Goal: Information Seeking & Learning: Learn about a topic

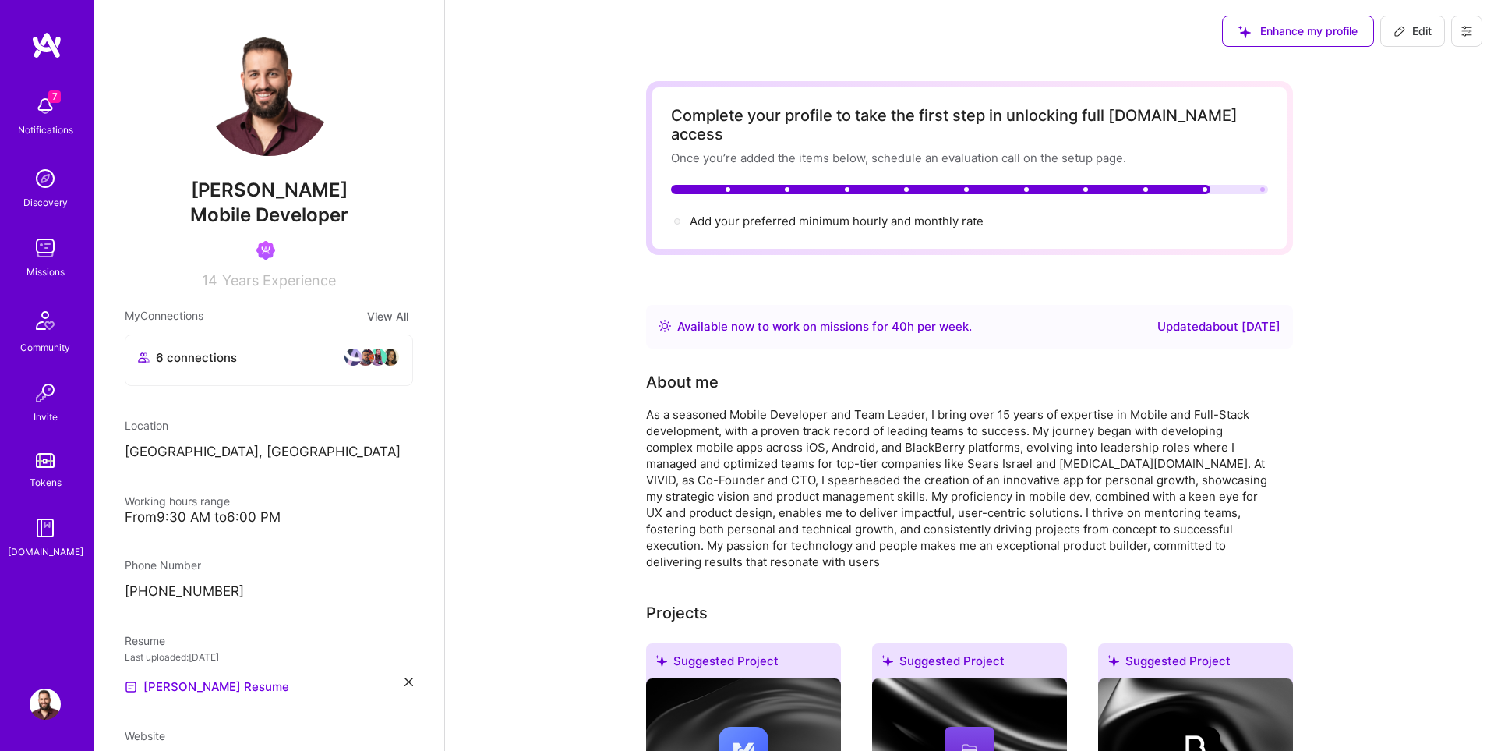
scroll to position [42, 0]
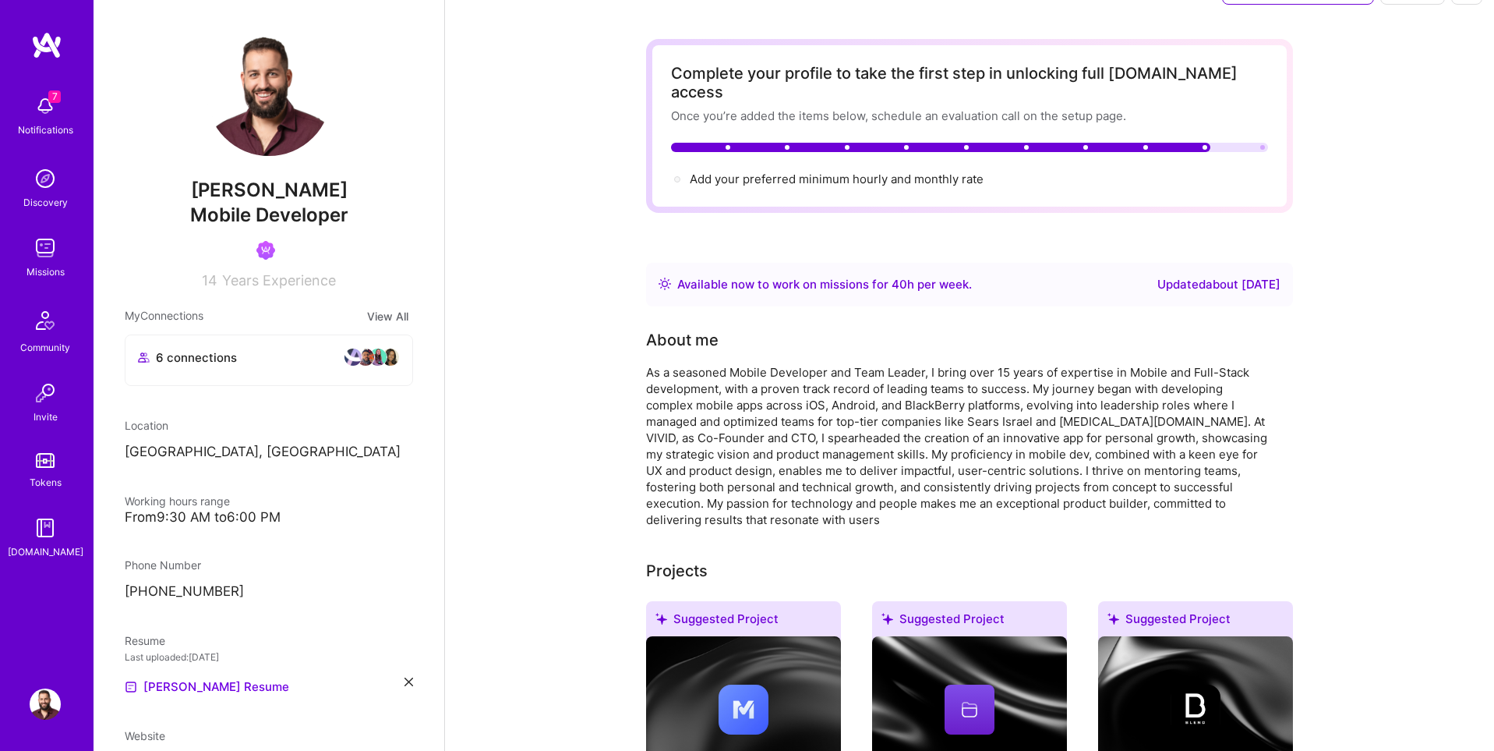
click at [37, 246] on img at bounding box center [45, 247] width 31 height 31
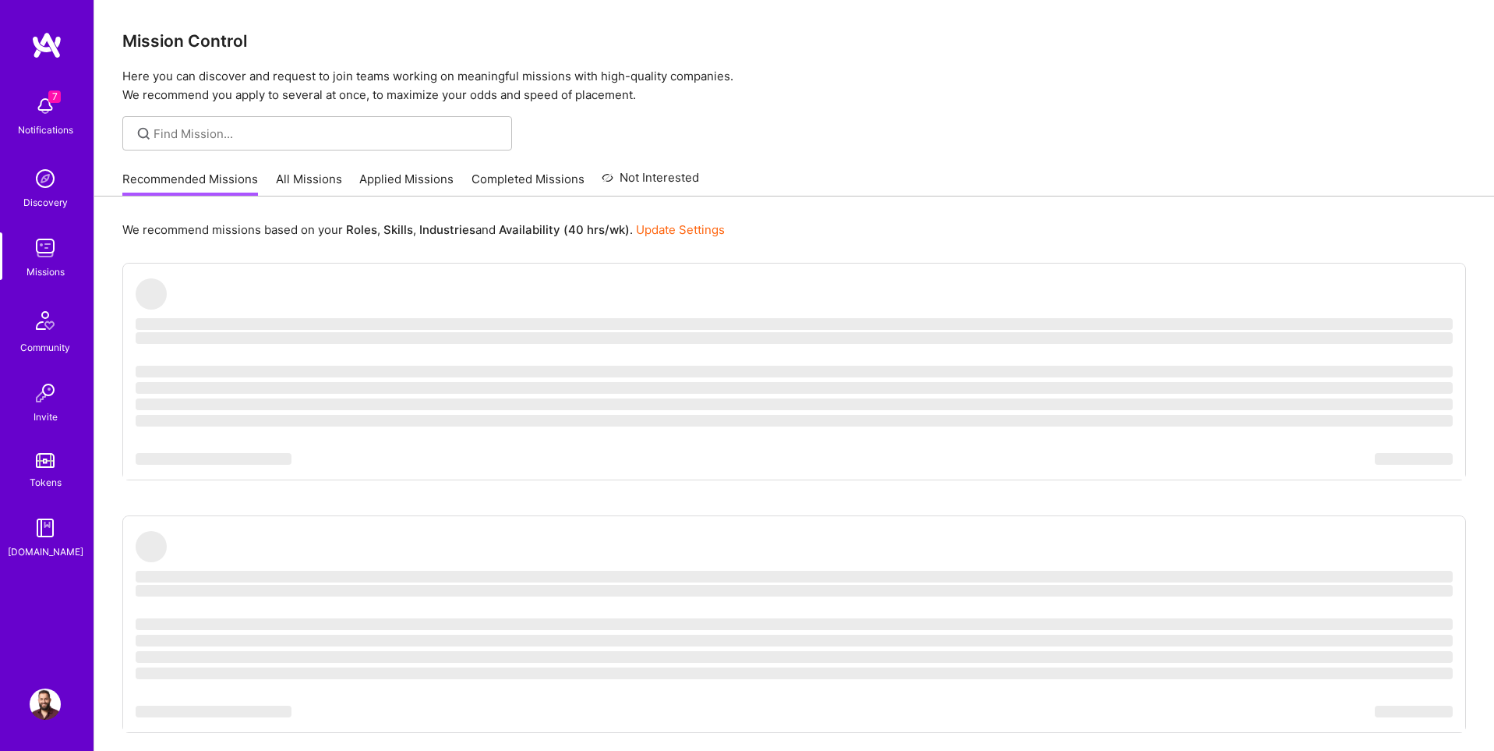
click at [301, 180] on link "All Missions" at bounding box center [309, 184] width 66 height 26
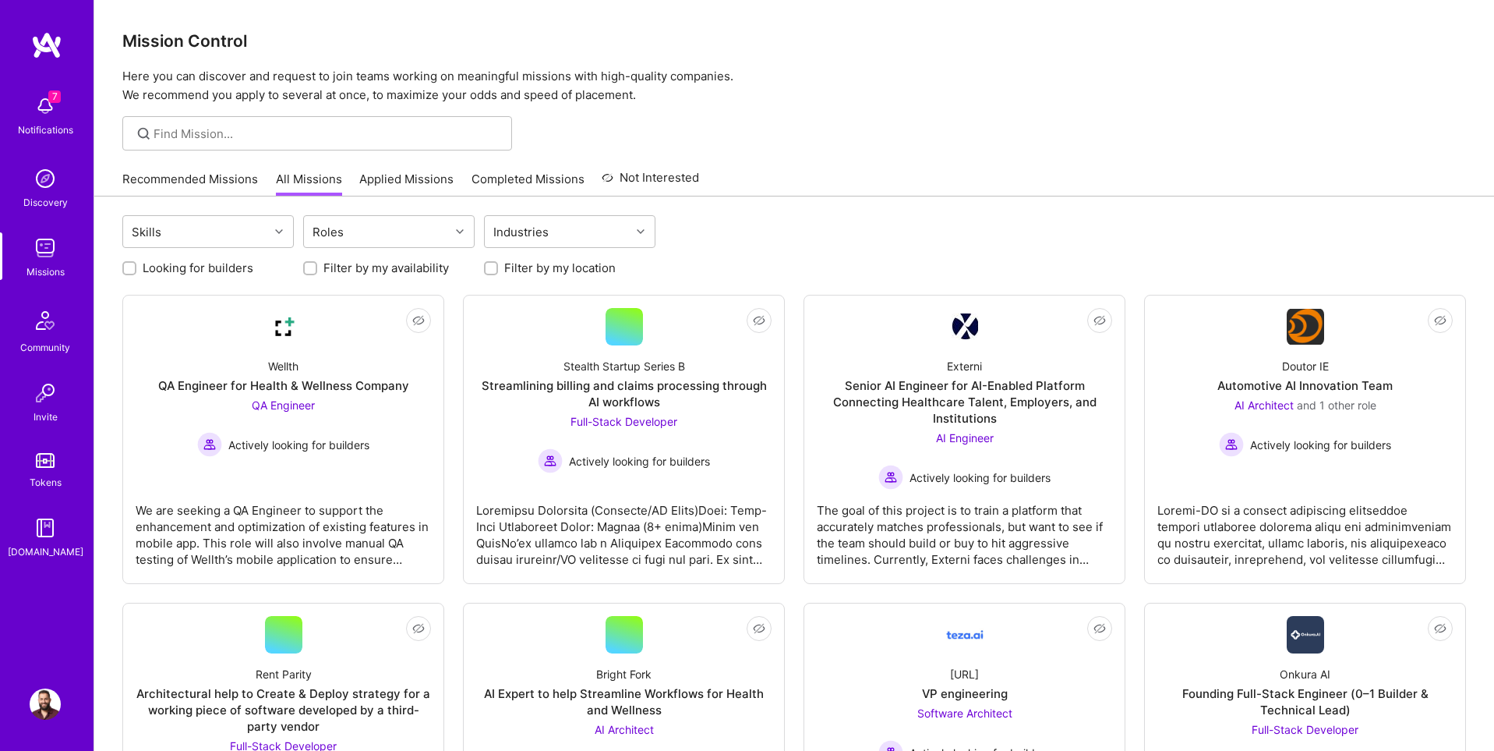
scroll to position [2, 0]
click at [341, 226] on div "Roles" at bounding box center [328, 230] width 39 height 23
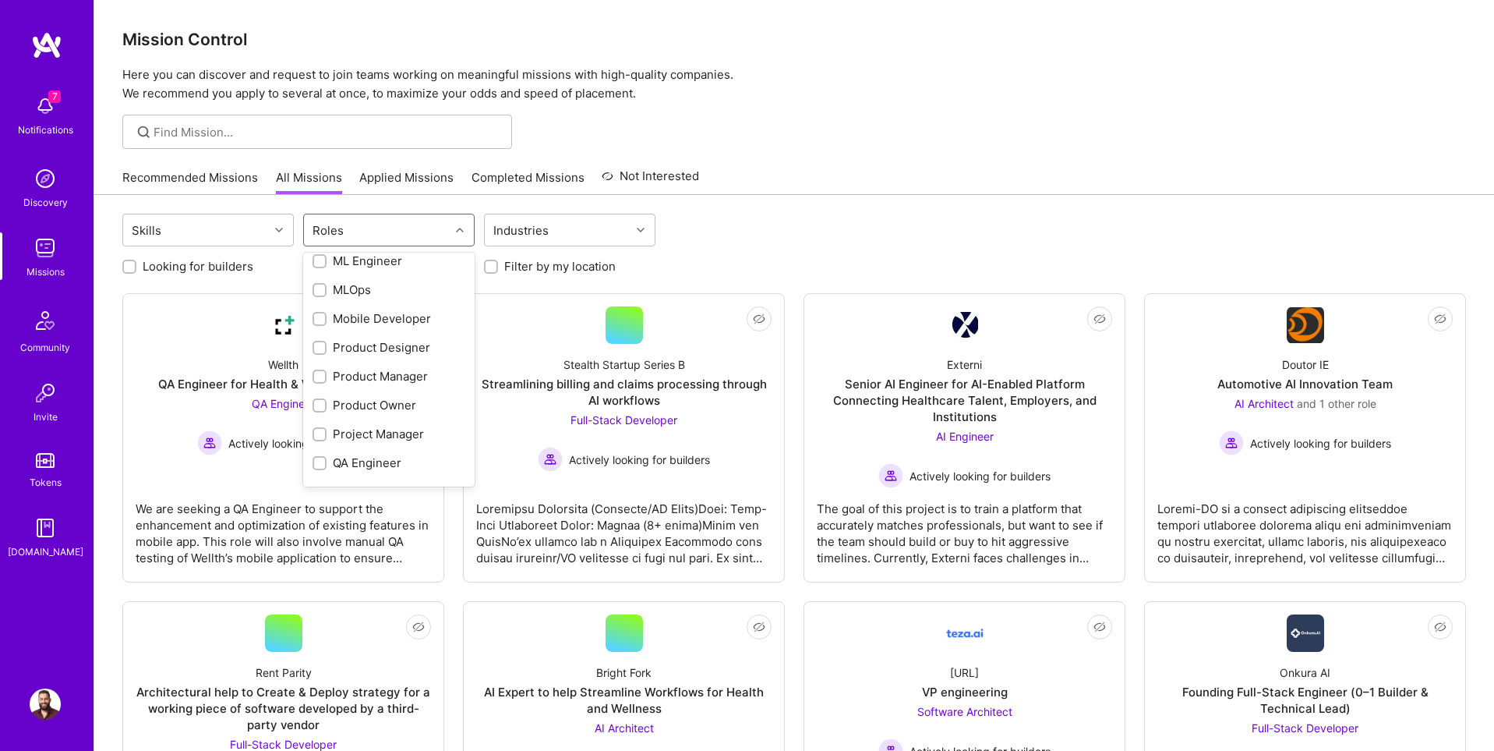
scroll to position [574, 0]
click at [316, 304] on input "checkbox" at bounding box center [321, 302] width 11 height 11
checkbox input "true"
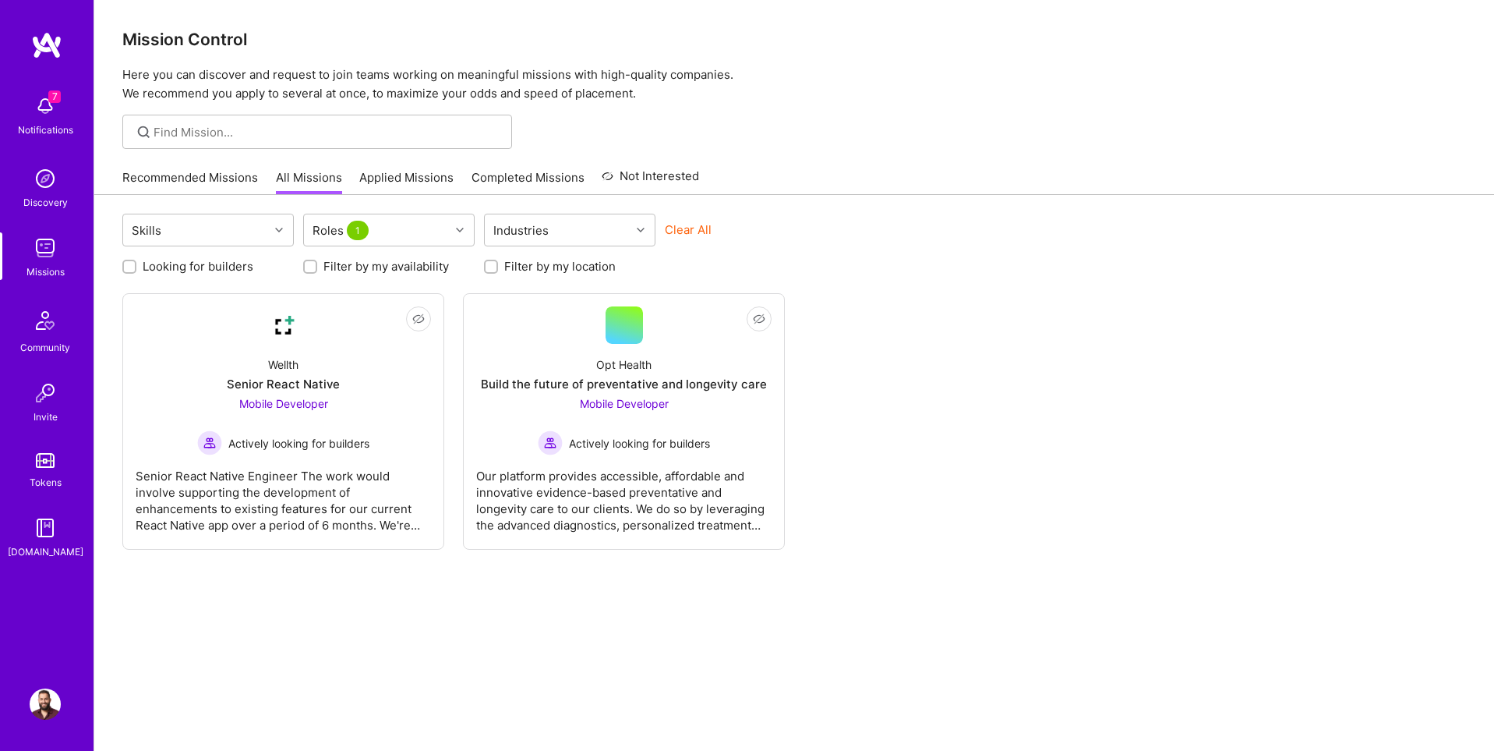
click at [1034, 420] on div "Not Interested Wellth Senior React Native Mobile Developer Actively looking for…" at bounding box center [794, 421] width 1344 height 256
click at [393, 229] on div "Roles 1" at bounding box center [377, 229] width 146 height 31
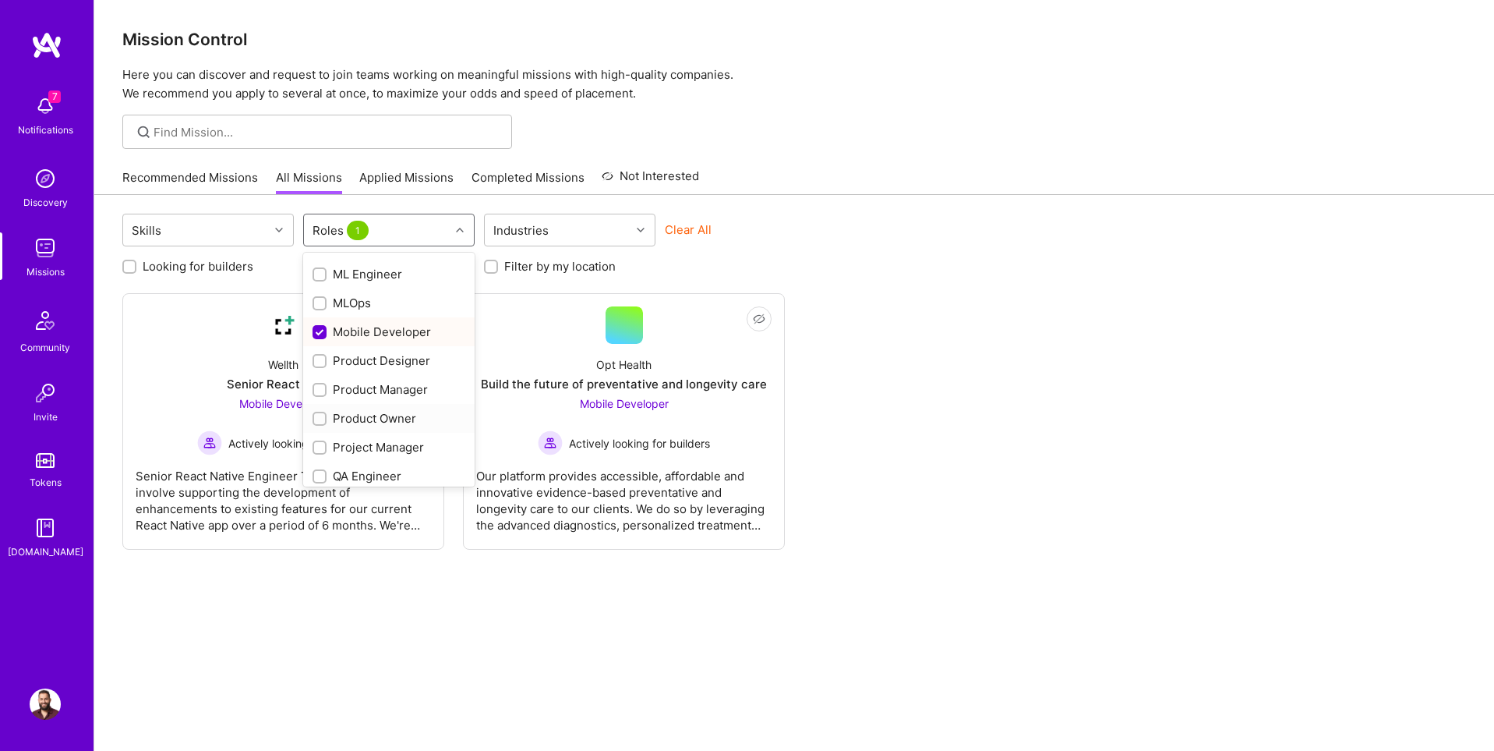
scroll to position [543, 0]
click at [319, 335] on input "checkbox" at bounding box center [321, 334] width 14 height 14
checkbox input "false"
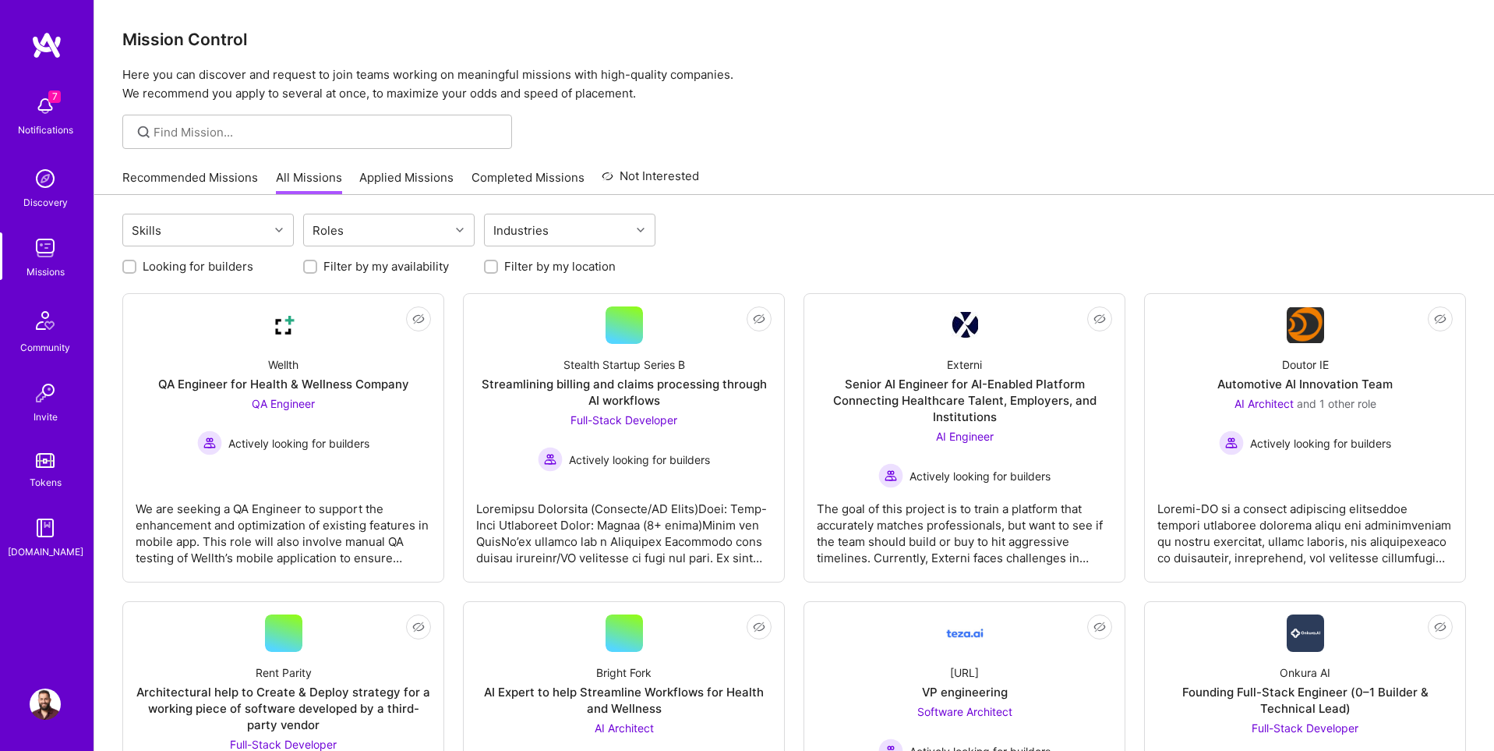
click at [729, 256] on div "Looking for builders Filter by my availability Filter by my location" at bounding box center [794, 262] width 1344 height 24
click at [129, 266] on input "Looking for builders" at bounding box center [130, 267] width 11 height 11
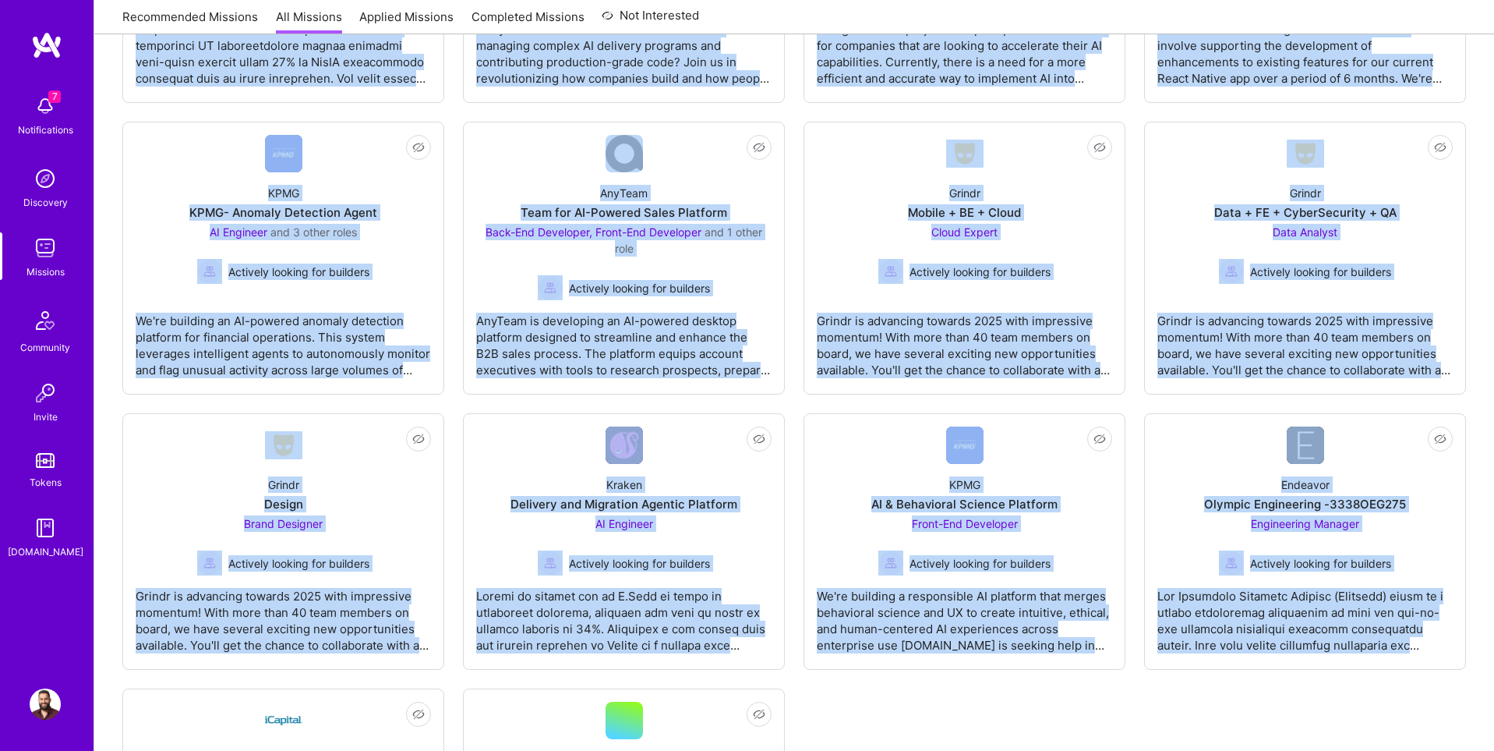
scroll to position [2462, 0]
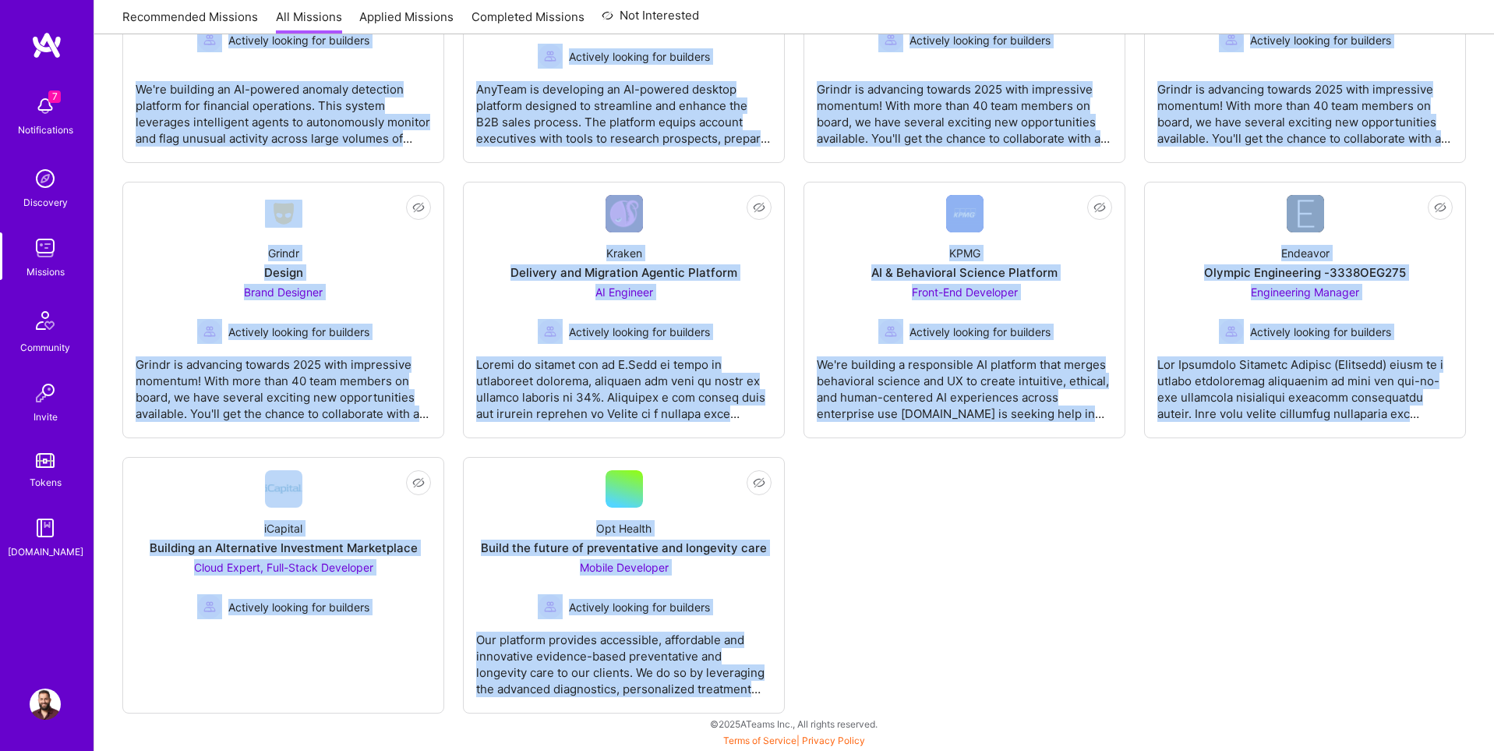
drag, startPoint x: 105, startPoint y: 319, endPoint x: 810, endPoint y: 701, distance: 801.5
copy div "LO Ipsumdol sit Ametco & Adipisci Elitsed DO Eiusmodt Incididu utlabor etd magn…"
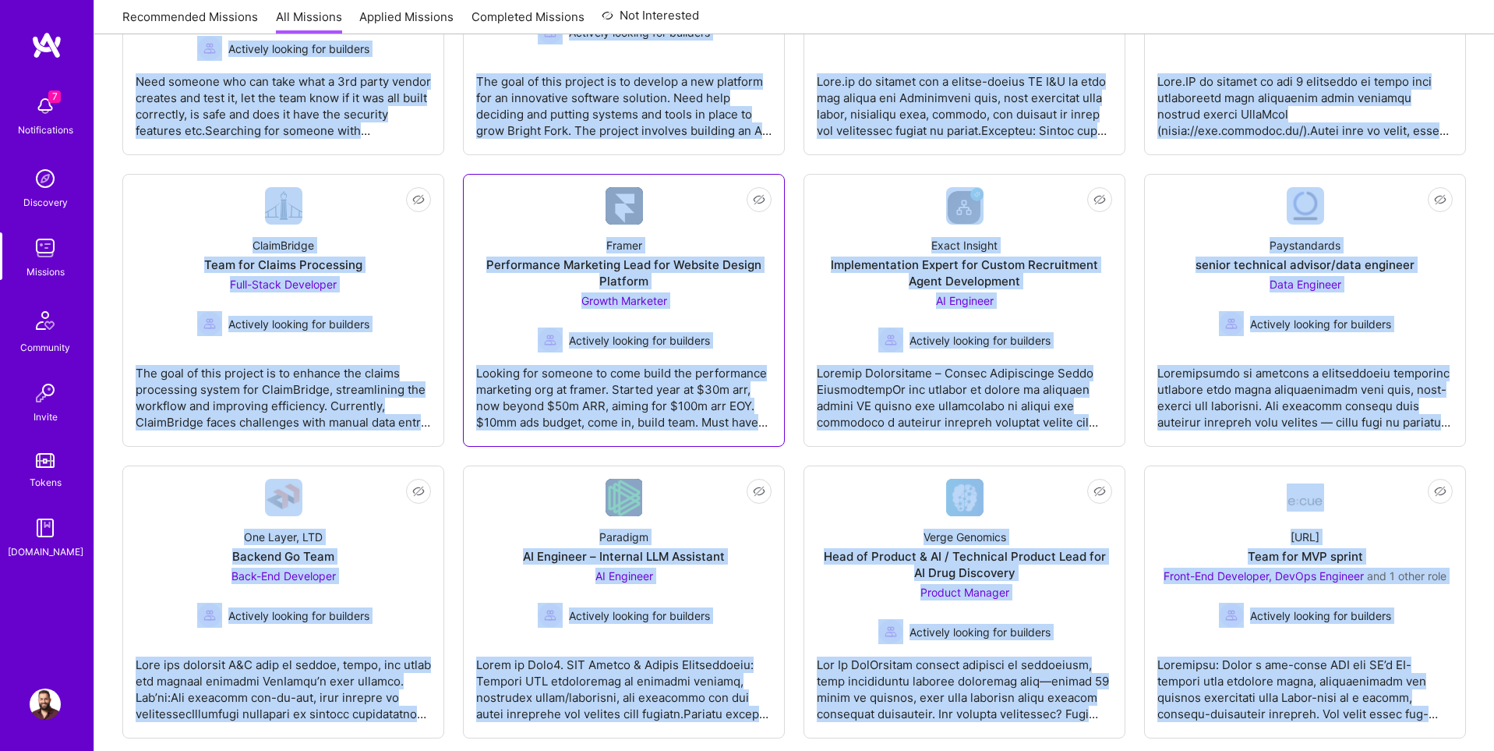
scroll to position [0, 0]
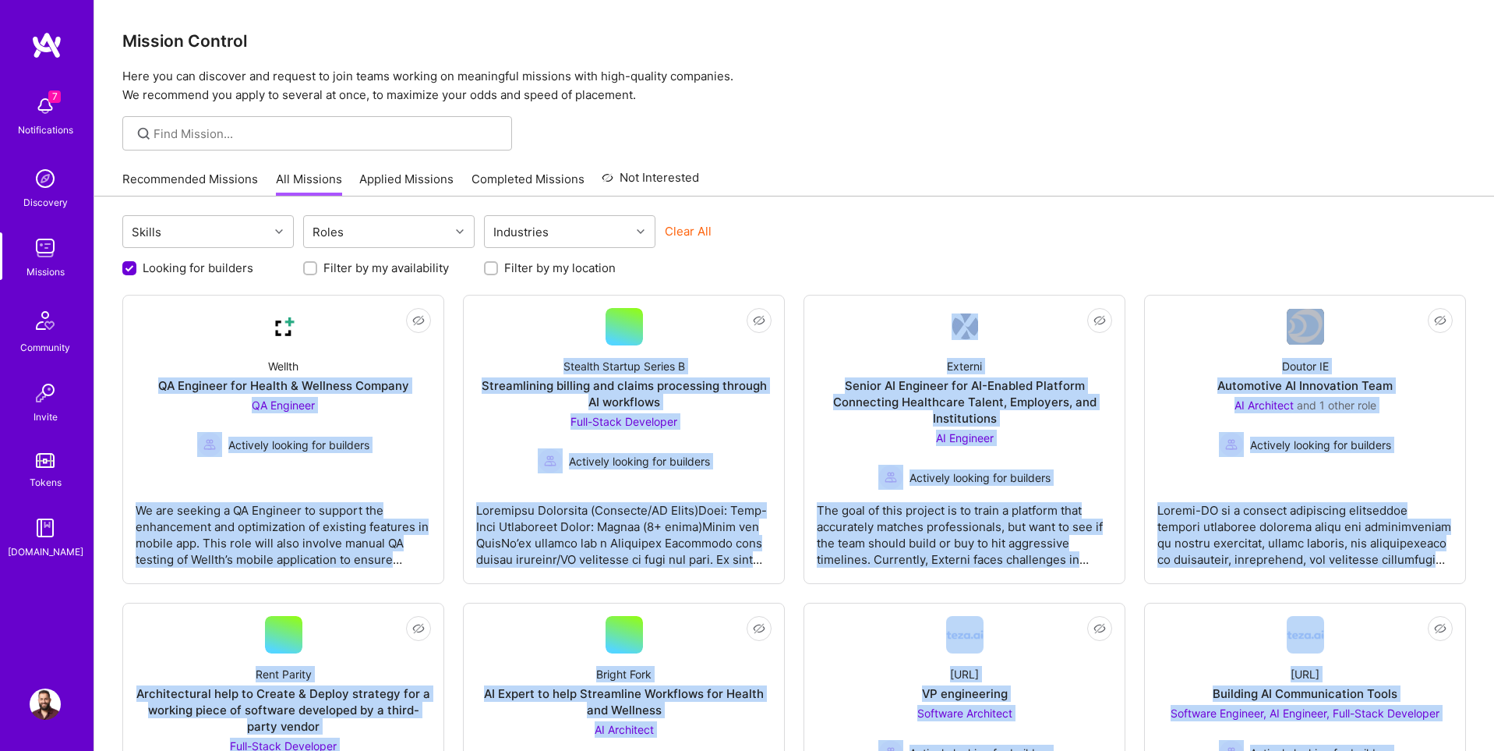
click at [133, 271] on input "Looking for builders" at bounding box center [131, 269] width 14 height 14
checkbox input "false"
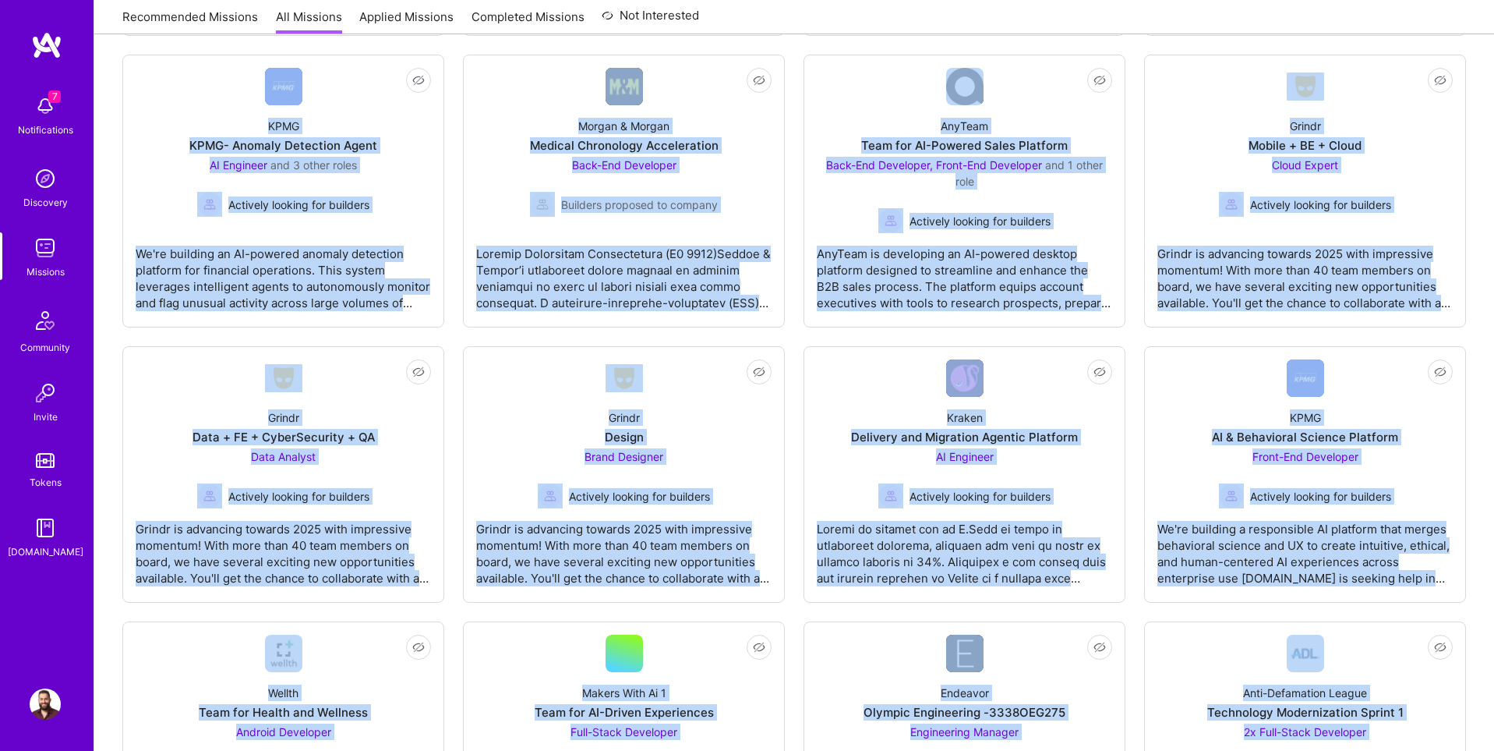
scroll to position [3854, 0]
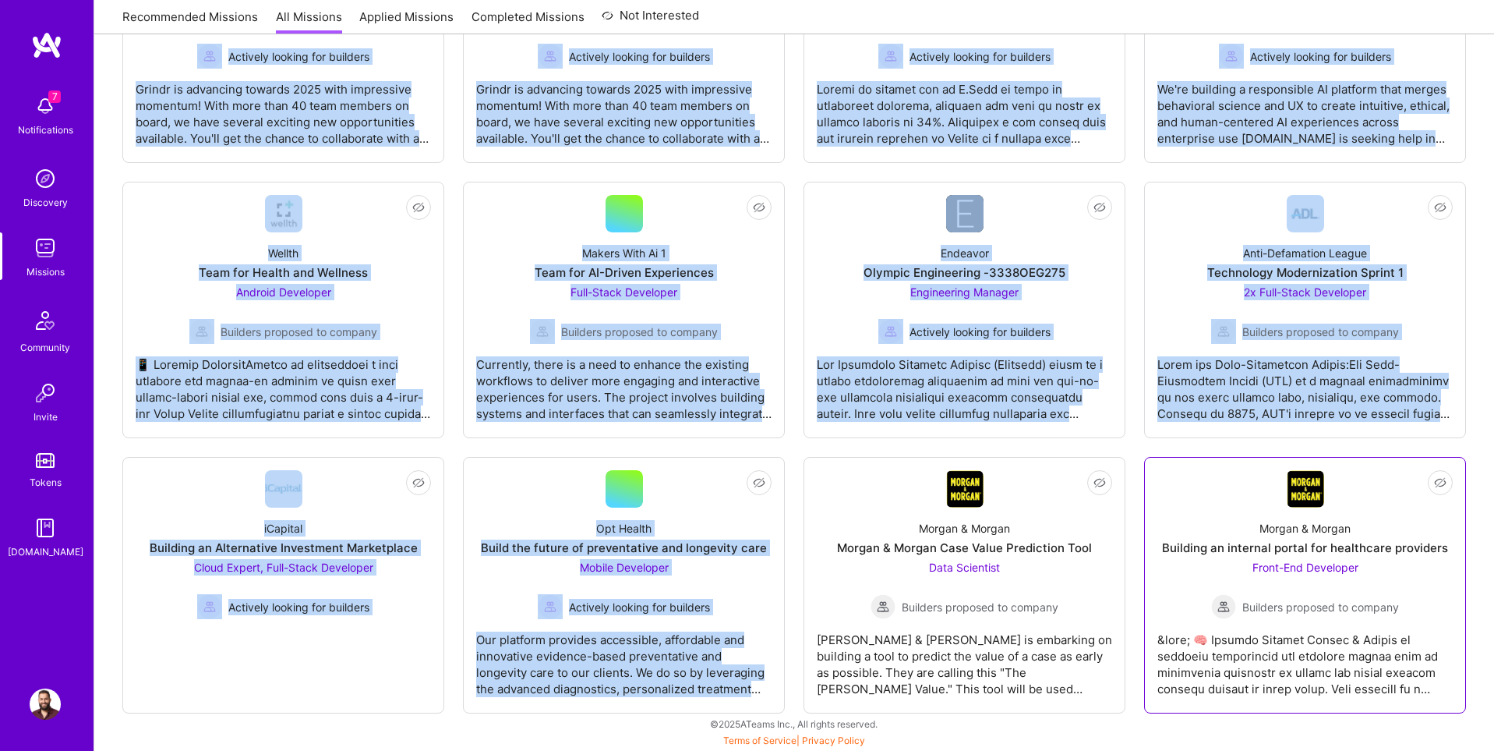
click at [1437, 682] on div at bounding box center [1304, 658] width 295 height 78
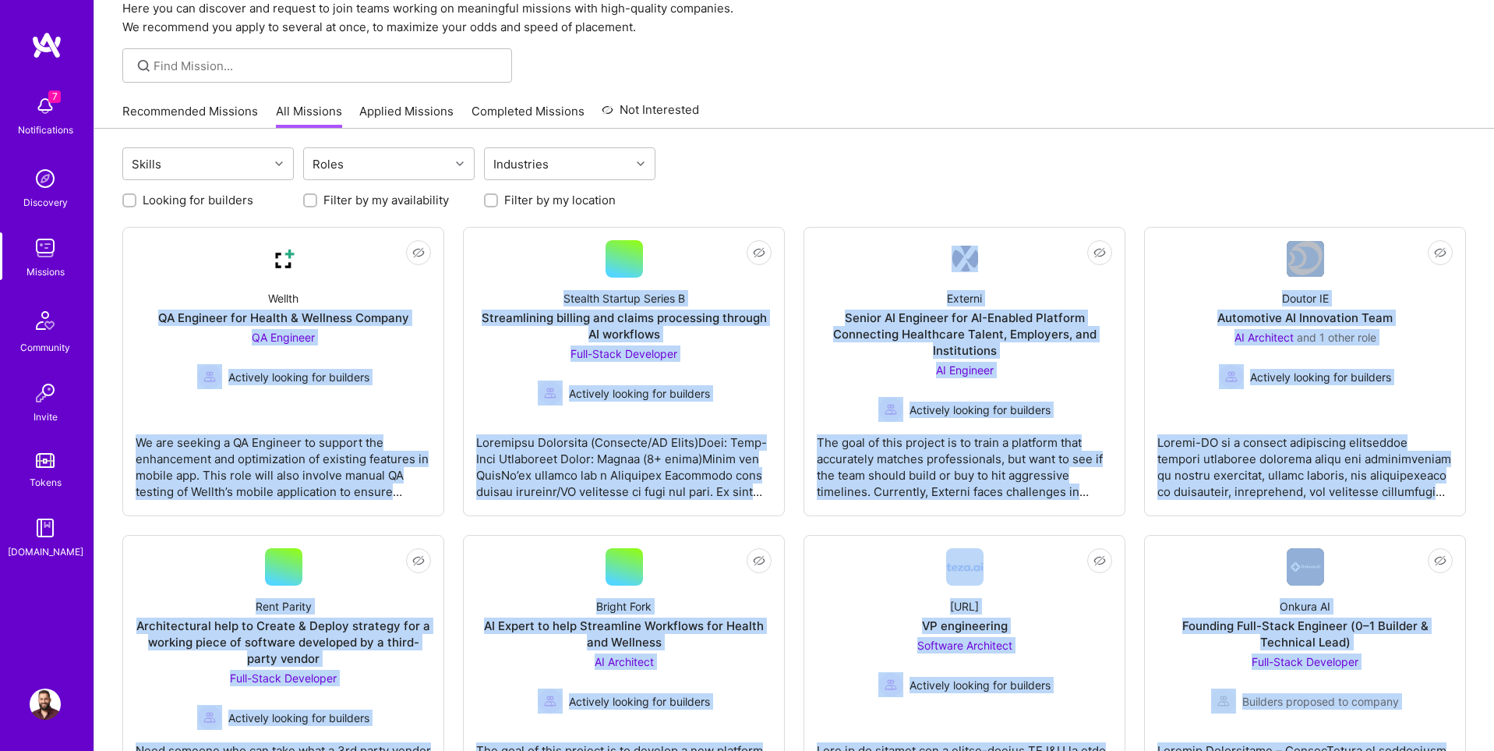
scroll to position [0, 0]
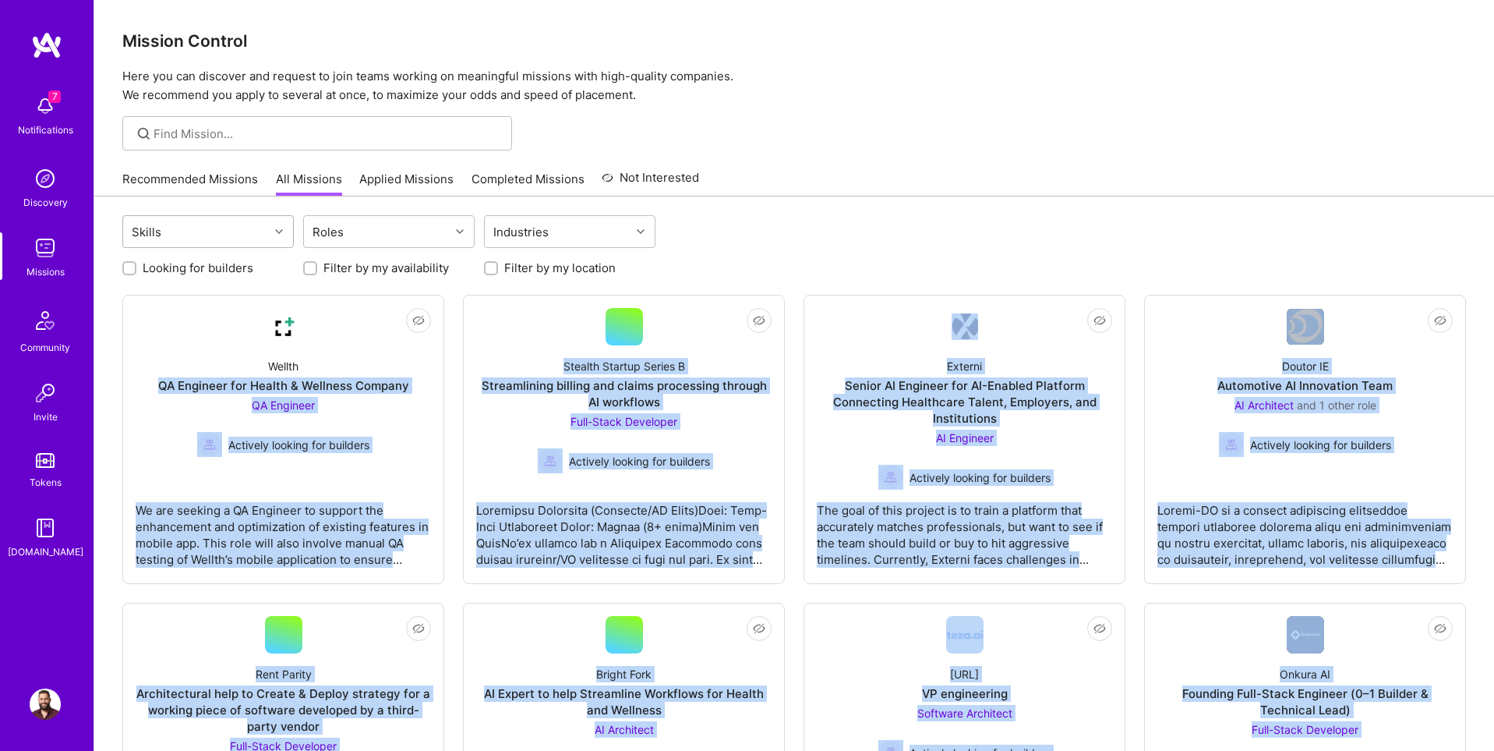
click at [240, 229] on div "Skills" at bounding box center [196, 231] width 146 height 31
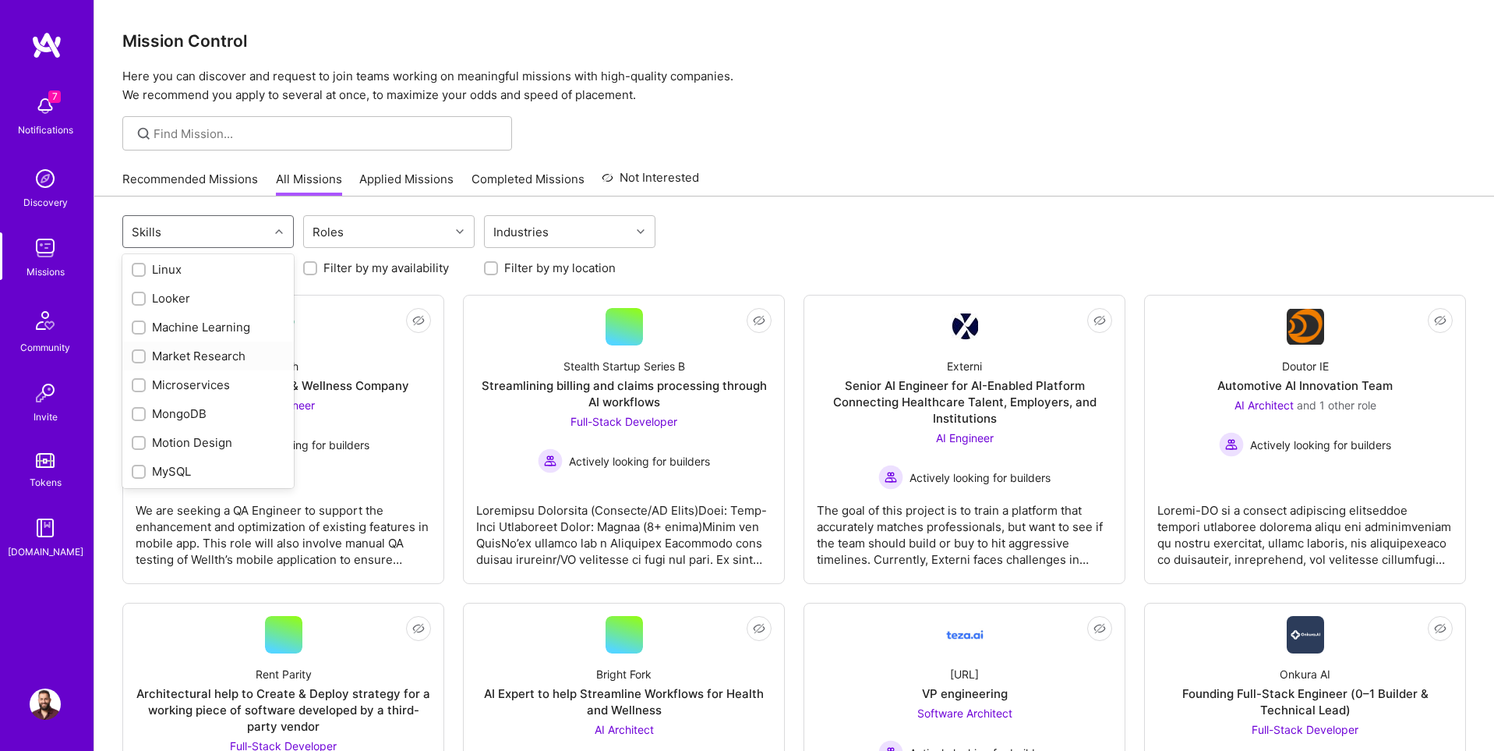
scroll to position [1176, 0]
click at [394, 234] on div "Roles" at bounding box center [377, 231] width 146 height 31
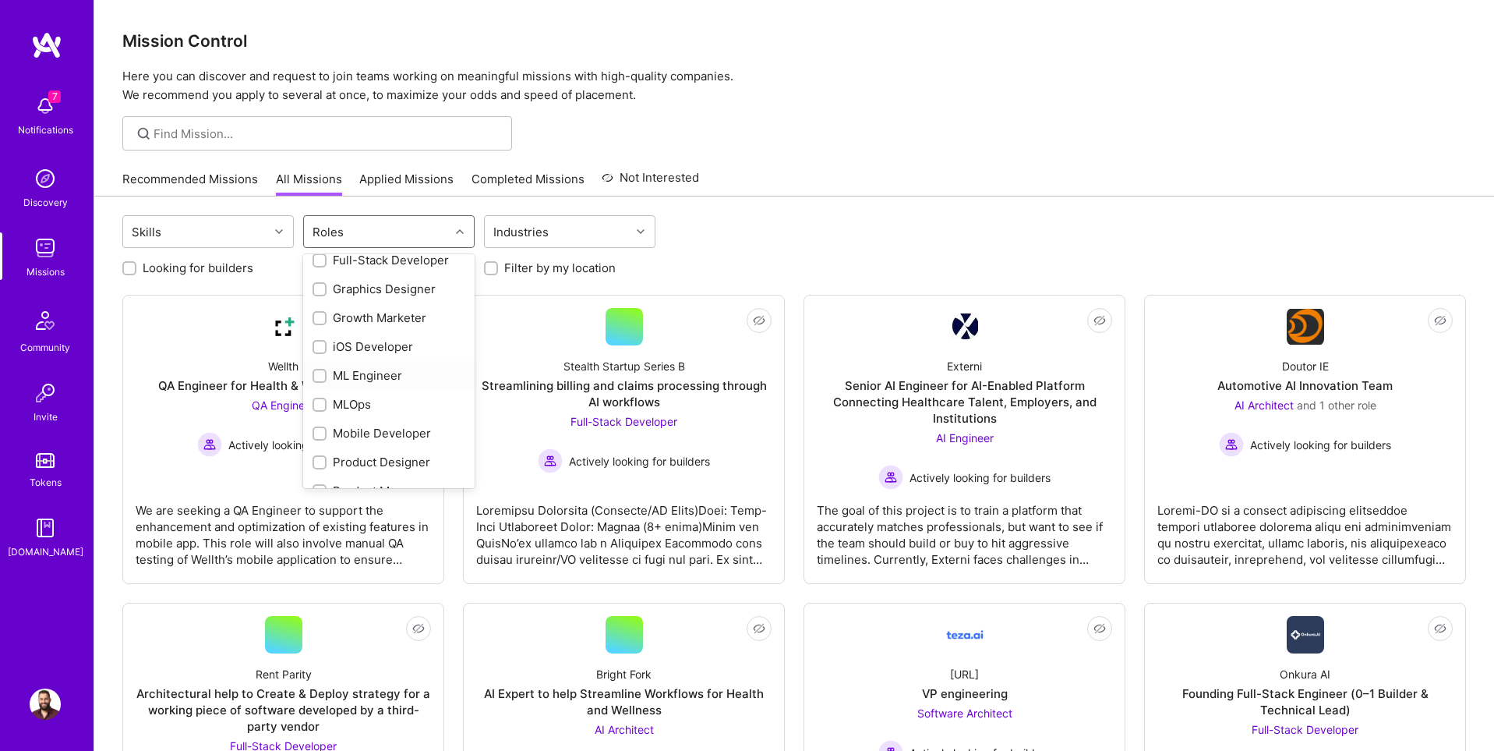
scroll to position [447, 0]
click at [323, 431] on input "checkbox" at bounding box center [321, 431] width 11 height 11
checkbox input "true"
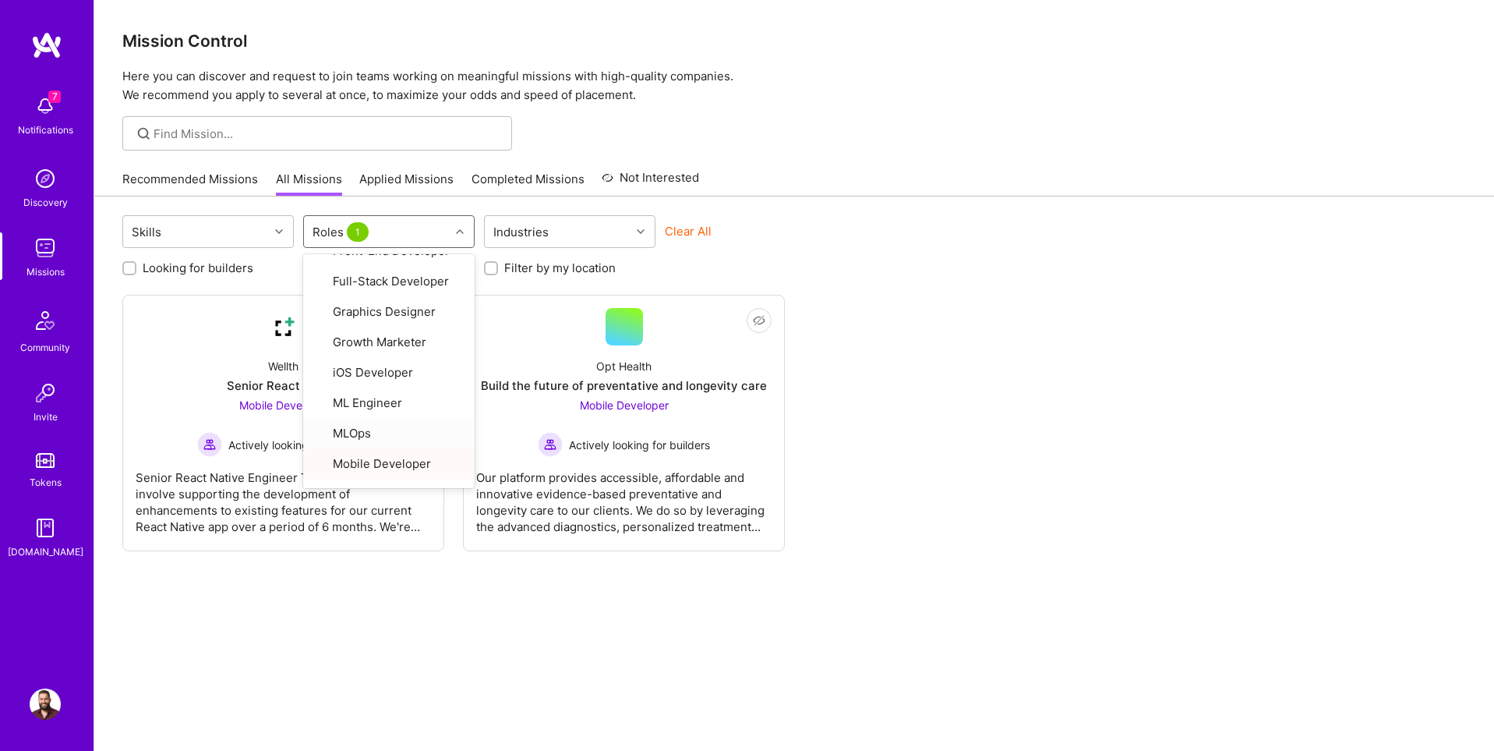
click at [859, 378] on div "Not Interested Wellth Senior React Native Mobile Developer Actively looking for…" at bounding box center [794, 423] width 1344 height 256
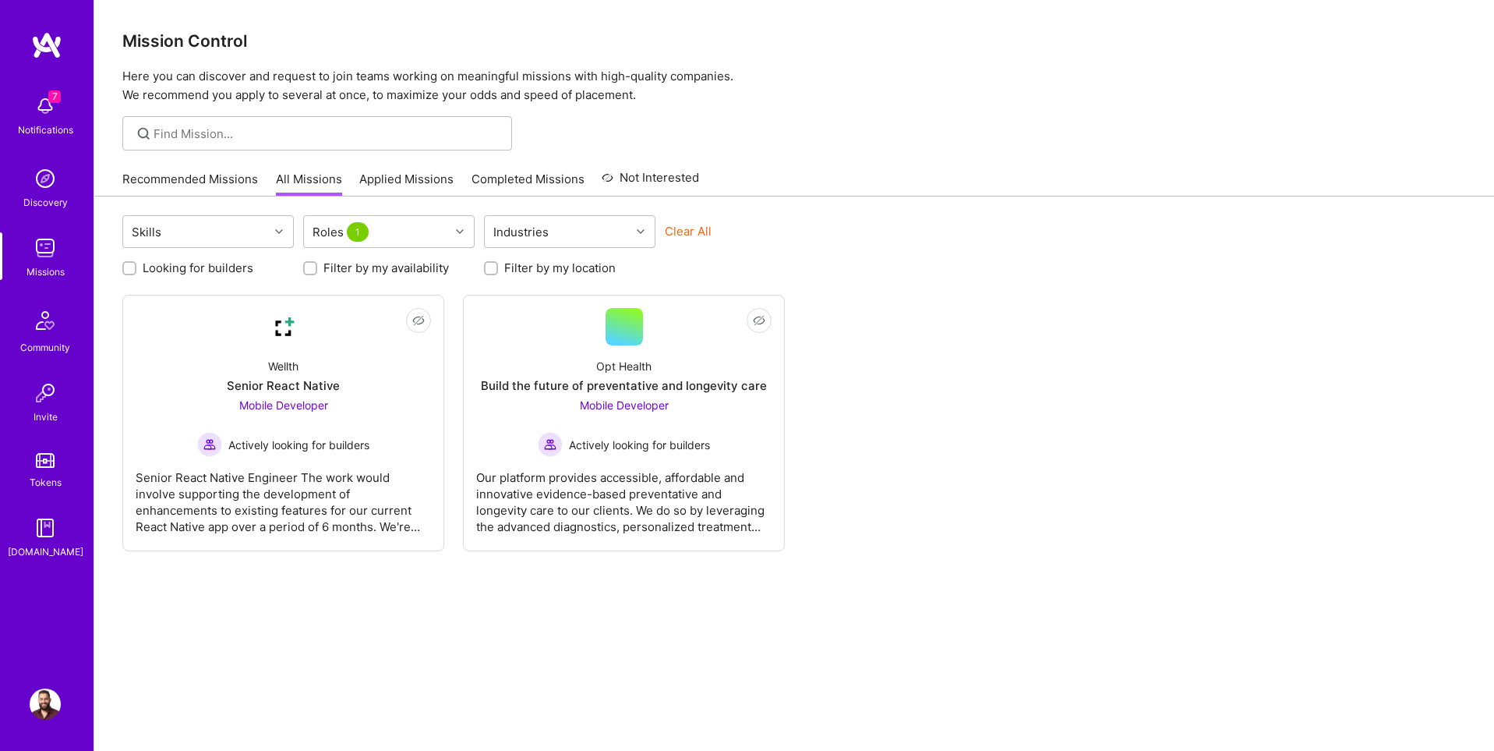
click at [1016, 447] on div "Not Interested Wellth Senior React Native Mobile Developer Actively looking for…" at bounding box center [794, 423] width 1344 height 256
